Goal: Task Accomplishment & Management: Complete application form

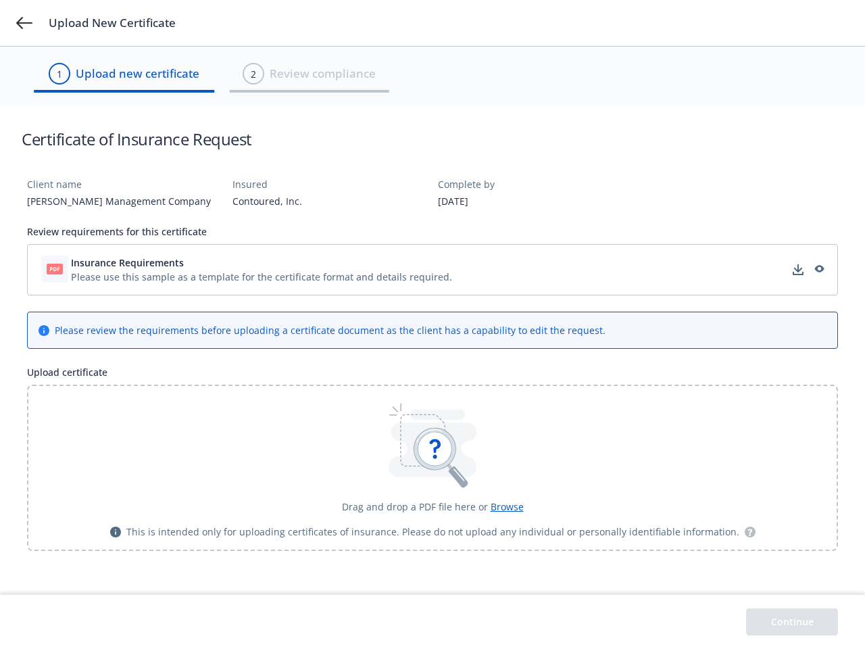
click at [432, 324] on div "Please review the requirements before uploading a certificate document as the c…" at bounding box center [330, 330] width 551 height 14
click at [24, 23] on icon at bounding box center [24, 23] width 16 height 12
click at [432, 270] on div "Please use this sample as a template for the certificate format and details req…" at bounding box center [261, 277] width 381 height 14
click at [261, 262] on div "Insurance Requirements Processing..." at bounding box center [432, 270] width 793 height 34
click at [798, 270] on div "Insurance Requirements Processing..." at bounding box center [432, 270] width 793 height 34
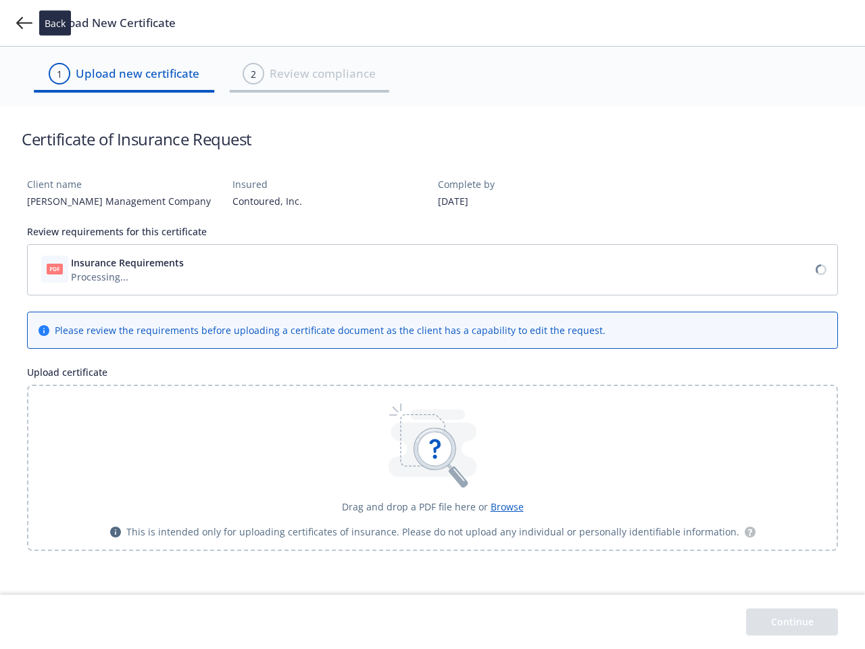
click at [818, 270] on icon at bounding box center [820, 269] width 11 height 11
click at [432, 467] on icon at bounding box center [434, 449] width 42 height 42
